Goal: Task Accomplishment & Management: Manage account settings

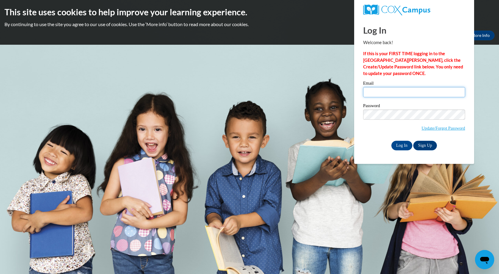
type input "sdaise@kippatl.org"
click at [402, 146] on input "Log In" at bounding box center [401, 146] width 21 height 10
